Goal: Task Accomplishment & Management: Use online tool/utility

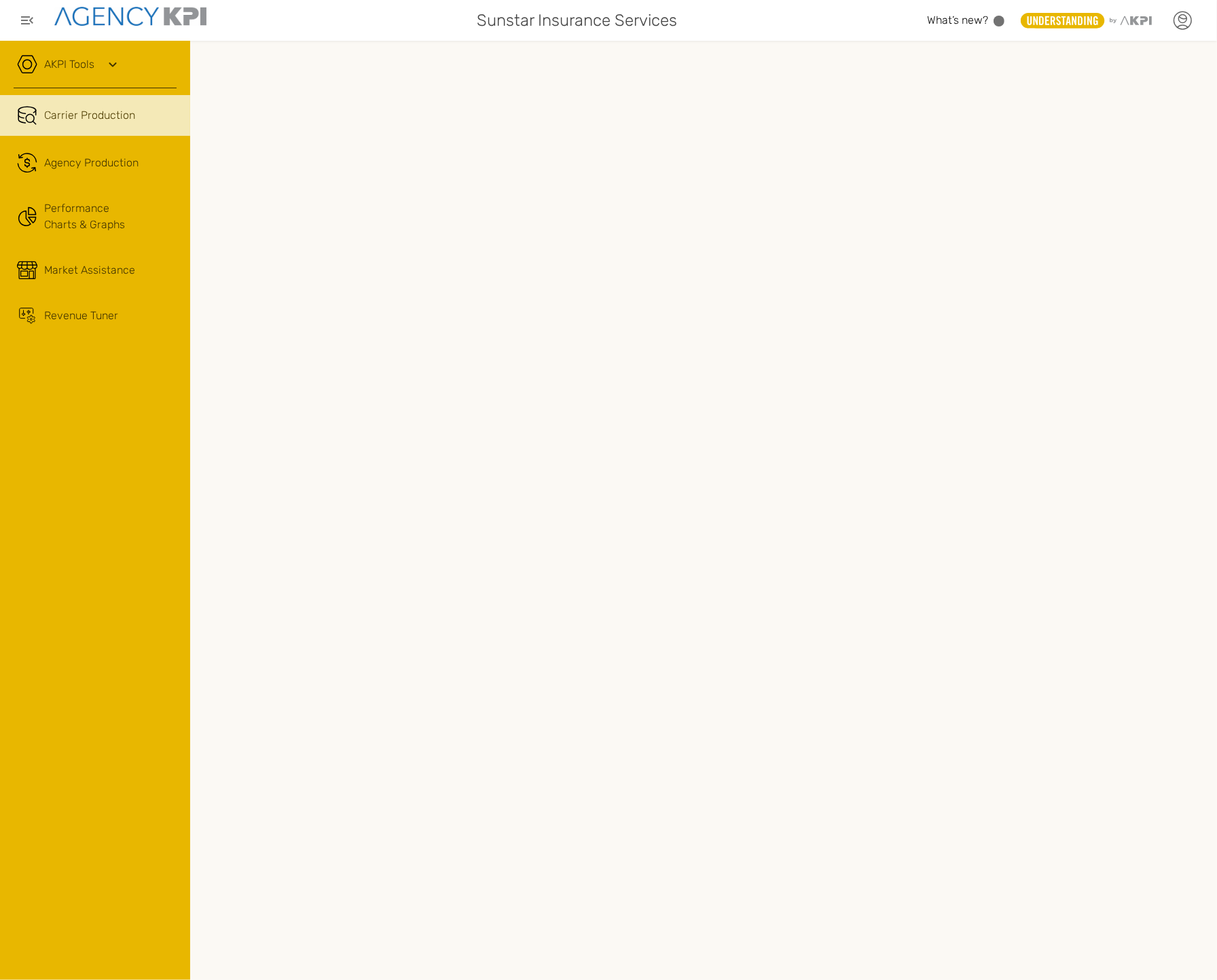
click at [1186, 11] on icon at bounding box center [1183, 21] width 21 height 21
click at [1130, 139] on li "Log Out" at bounding box center [1126, 140] width 152 height 35
click at [69, 65] on link "AKPI Tools" at bounding box center [69, 65] width 50 height 16
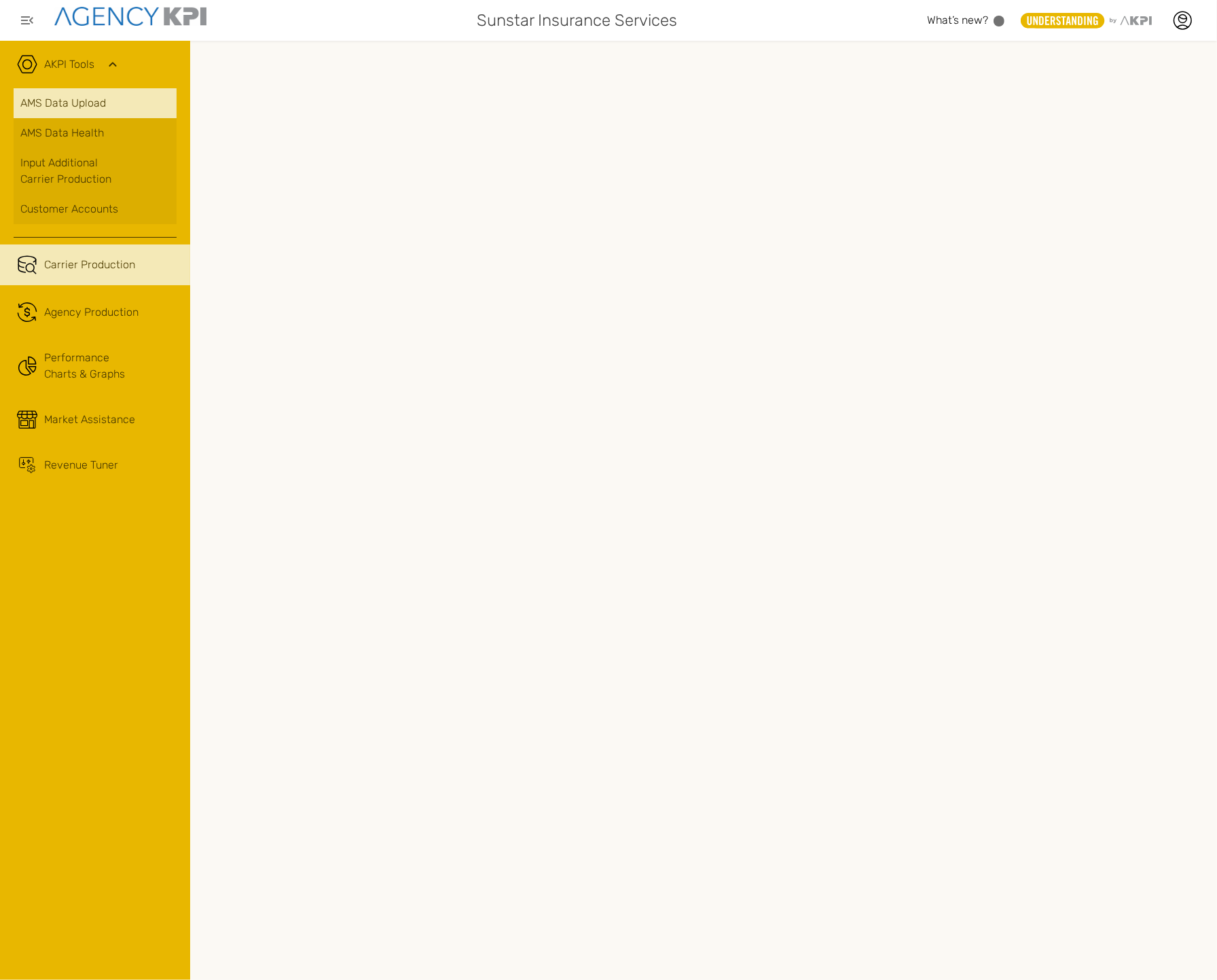
click at [67, 106] on link "AMS Data Upload" at bounding box center [95, 104] width 163 height 30
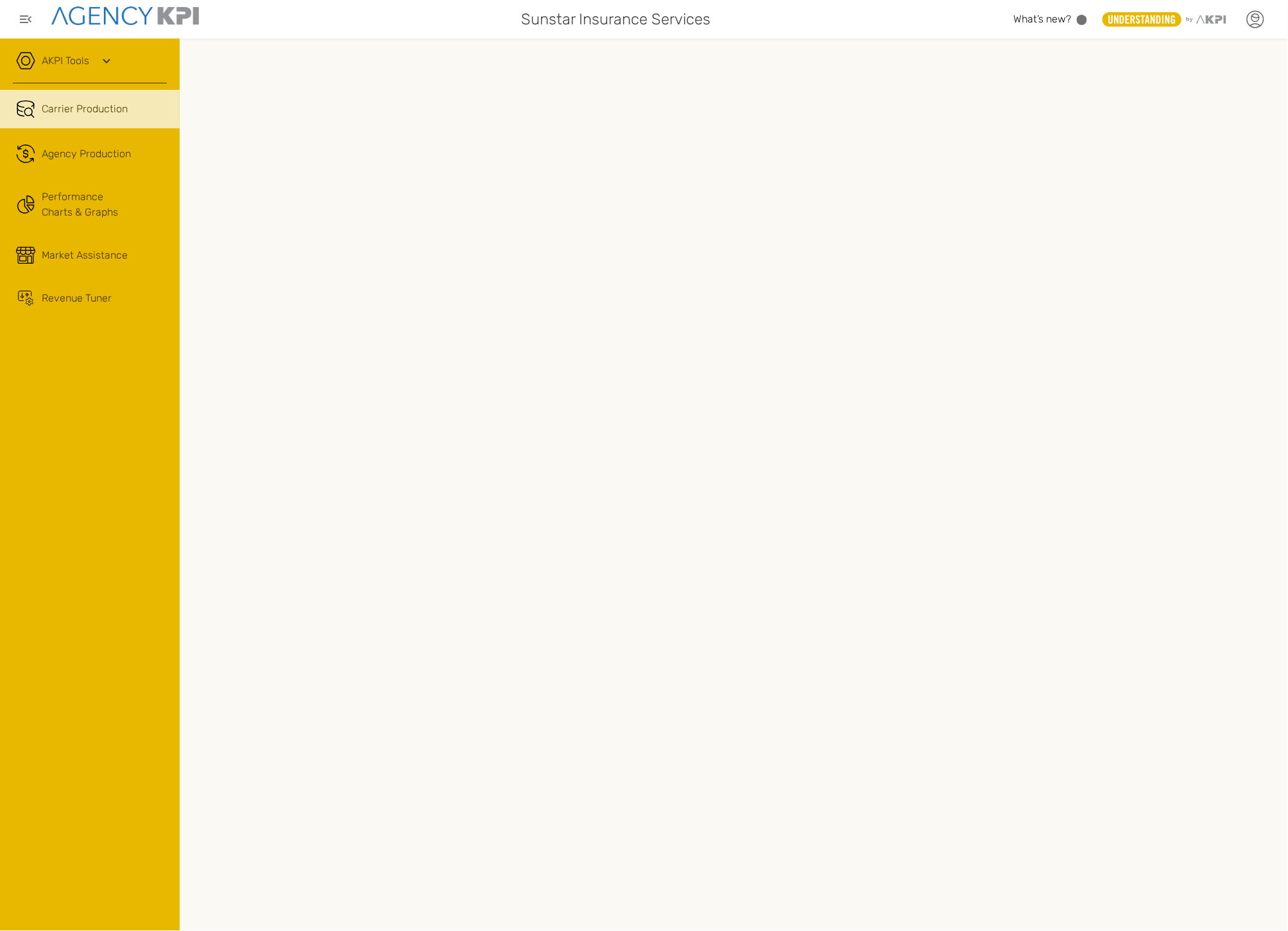
click at [1251, 19] on icon at bounding box center [1255, 19] width 19 height 19
click at [1175, 136] on li "Log Out" at bounding box center [1201, 132] width 143 height 33
